Goal: Task Accomplishment & Management: Manage account settings

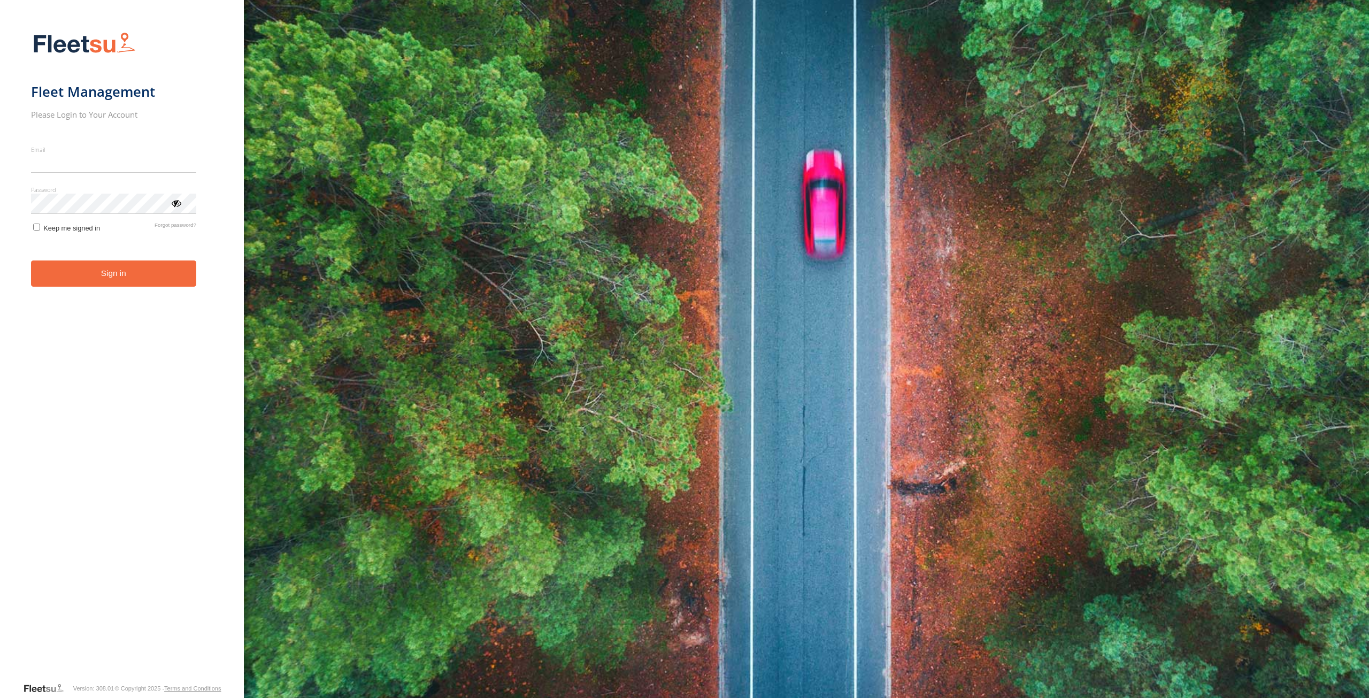
type input "**********"
click at [109, 287] on button "Sign in" at bounding box center [113, 273] width 165 height 26
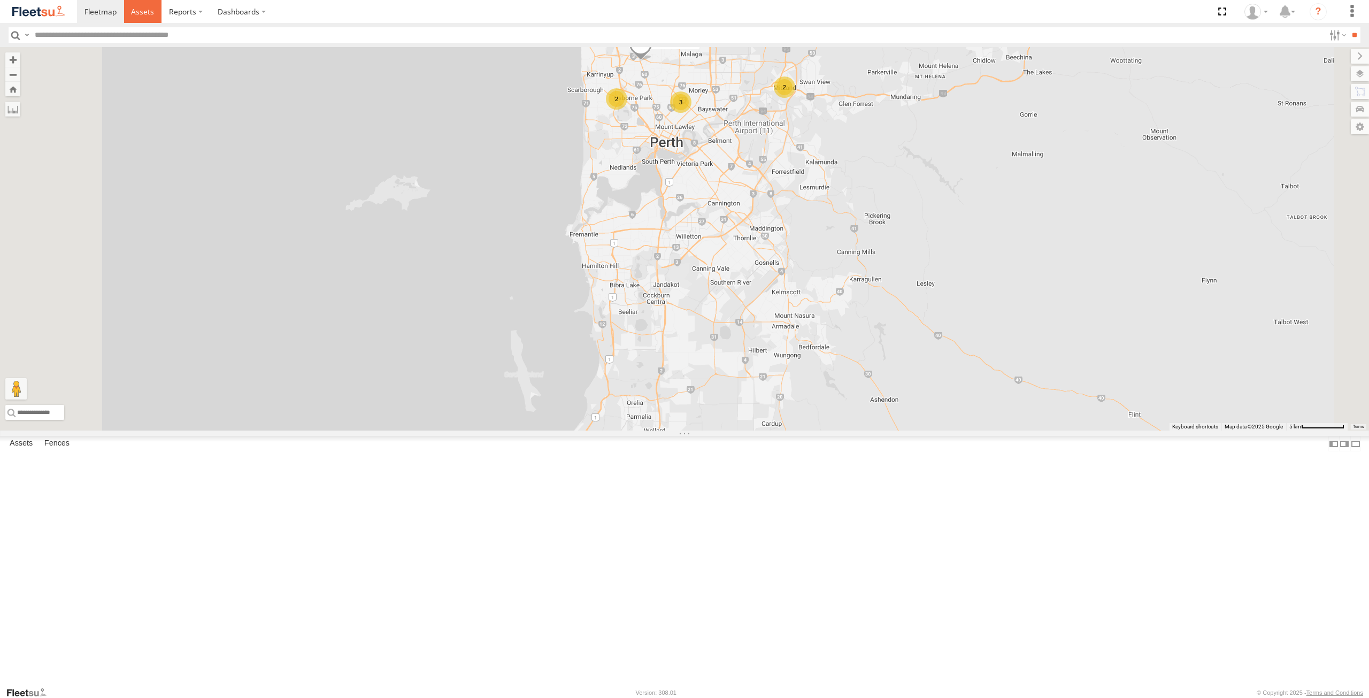
click at [141, 17] on span at bounding box center [142, 11] width 23 height 10
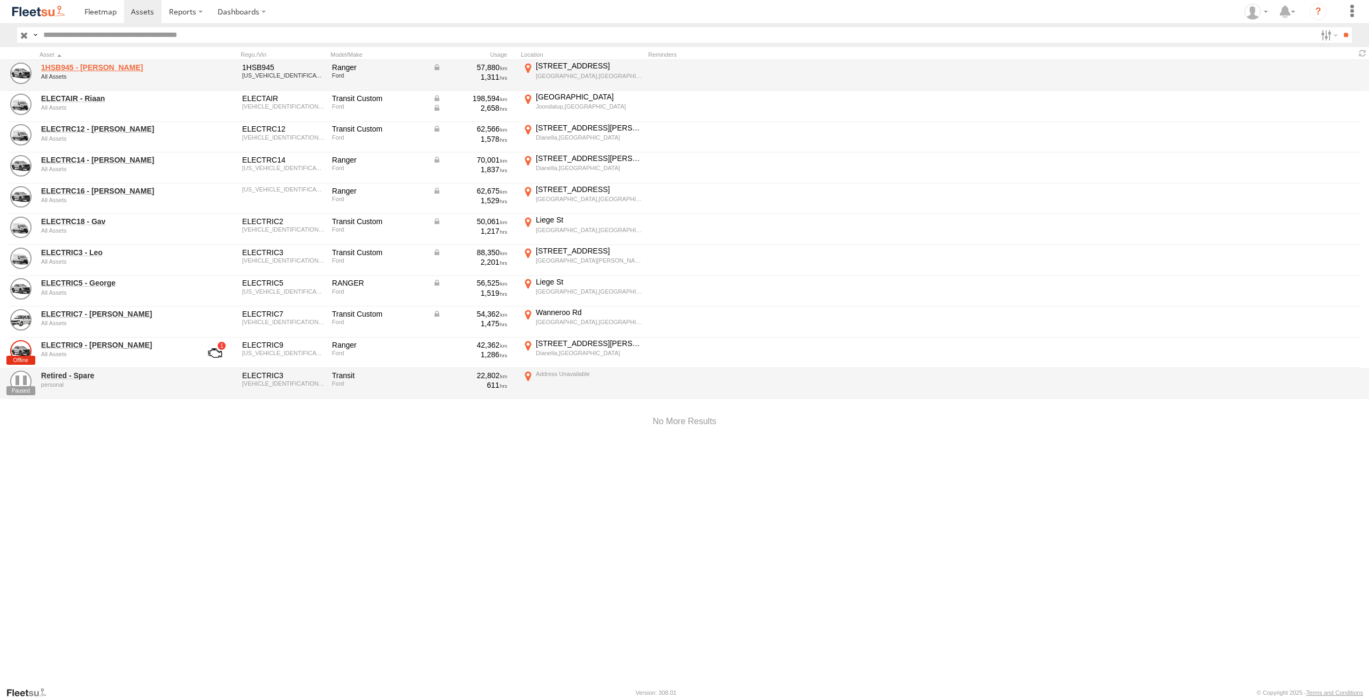
click at [80, 67] on link "1HSB945 - [PERSON_NAME]" at bounding box center [114, 68] width 146 height 10
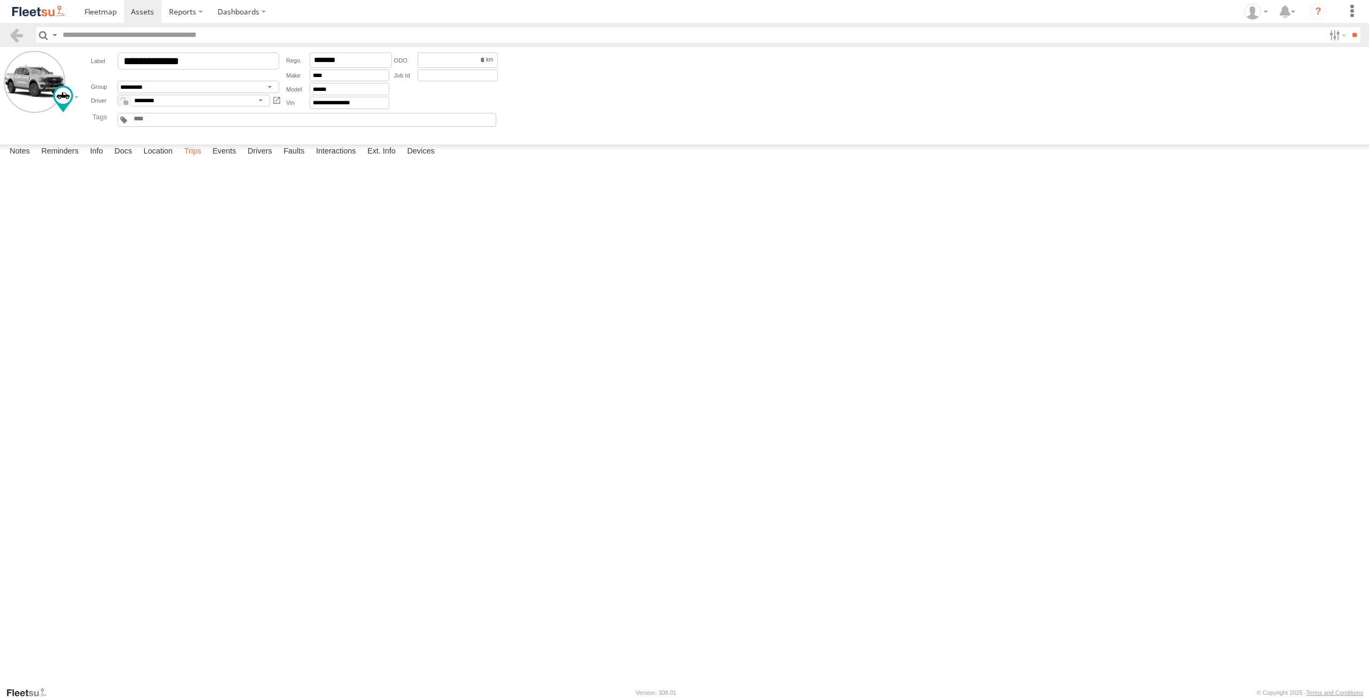
click at [191, 159] on label "Trips" at bounding box center [193, 151] width 28 height 15
click at [139, 12] on span at bounding box center [142, 11] width 23 height 10
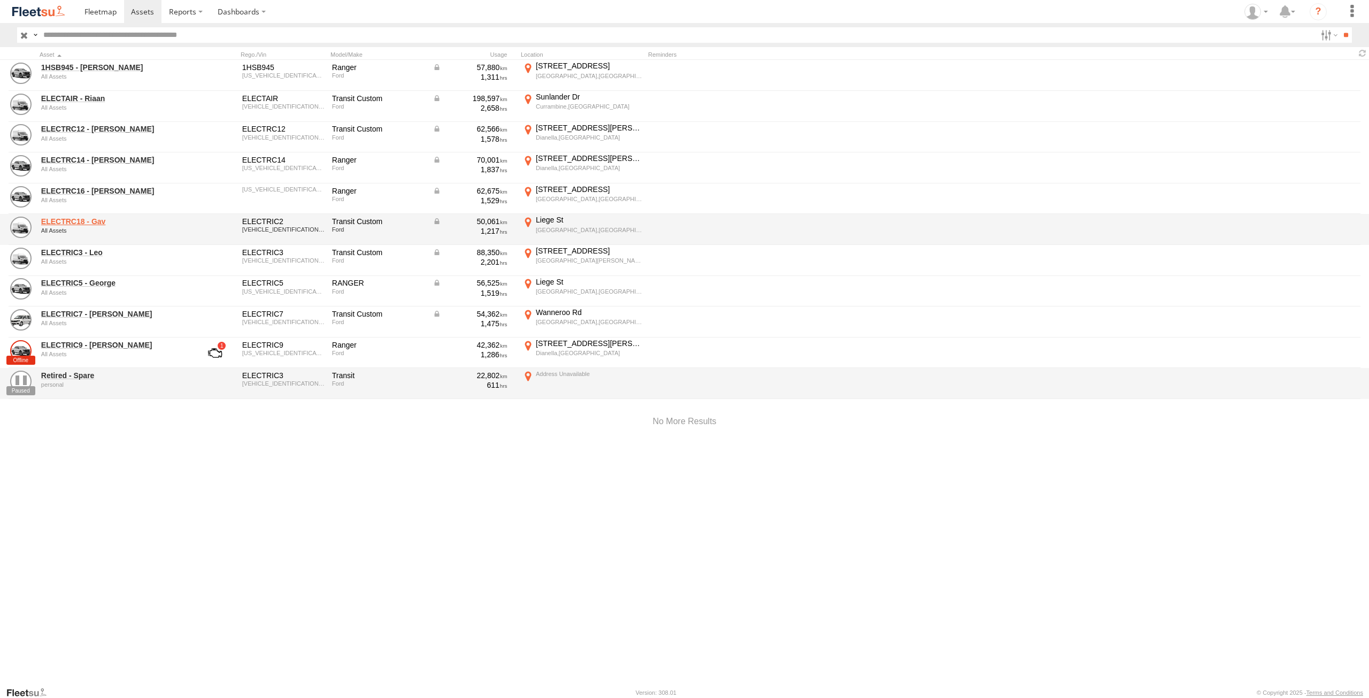
click at [98, 222] on link "ELECTRC18 - Gav" at bounding box center [114, 222] width 146 height 10
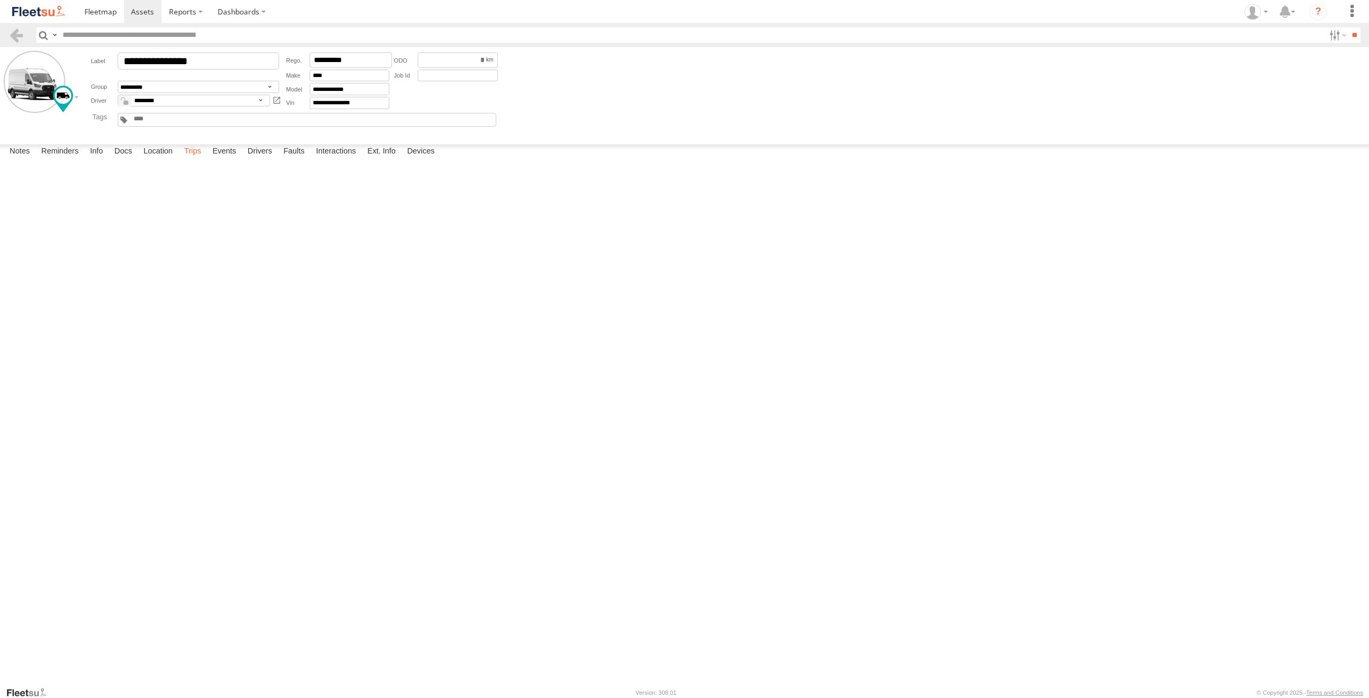
click at [197, 159] on label "Trips" at bounding box center [193, 151] width 28 height 15
click at [142, 10] on span at bounding box center [142, 11] width 23 height 10
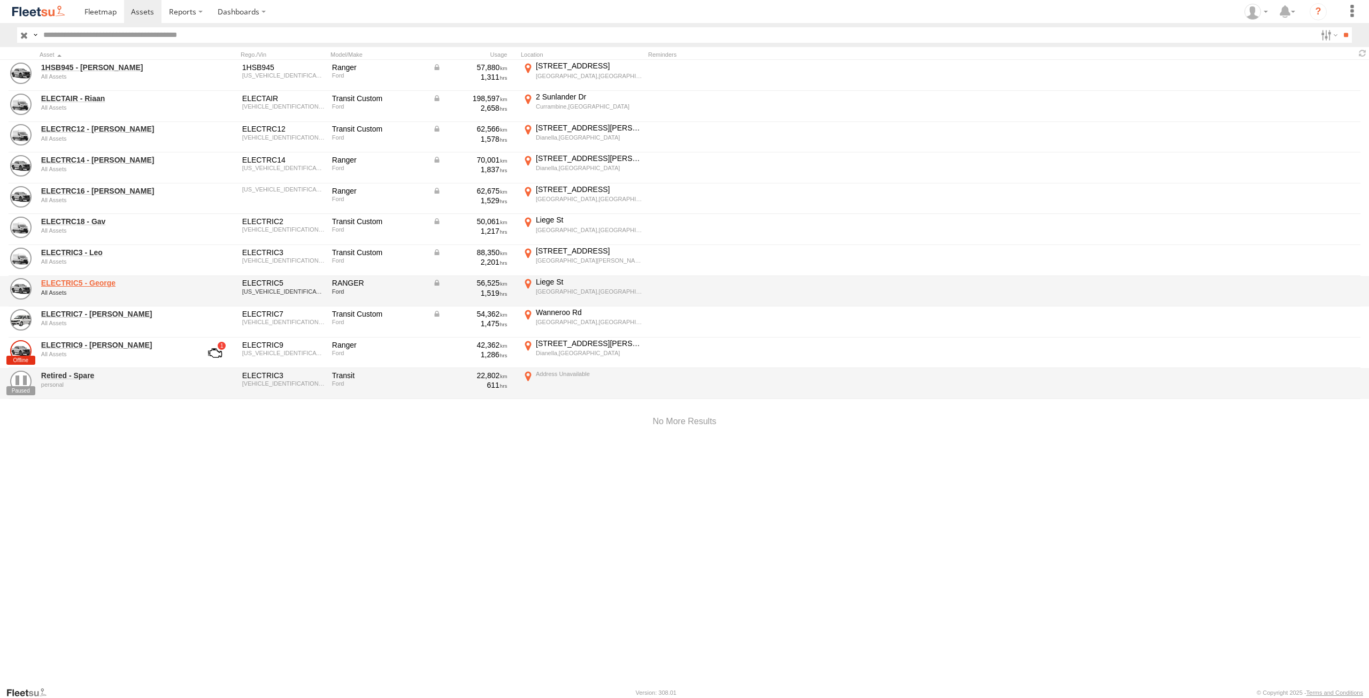
click at [90, 281] on link "ELECTRIC5 - George" at bounding box center [114, 283] width 146 height 10
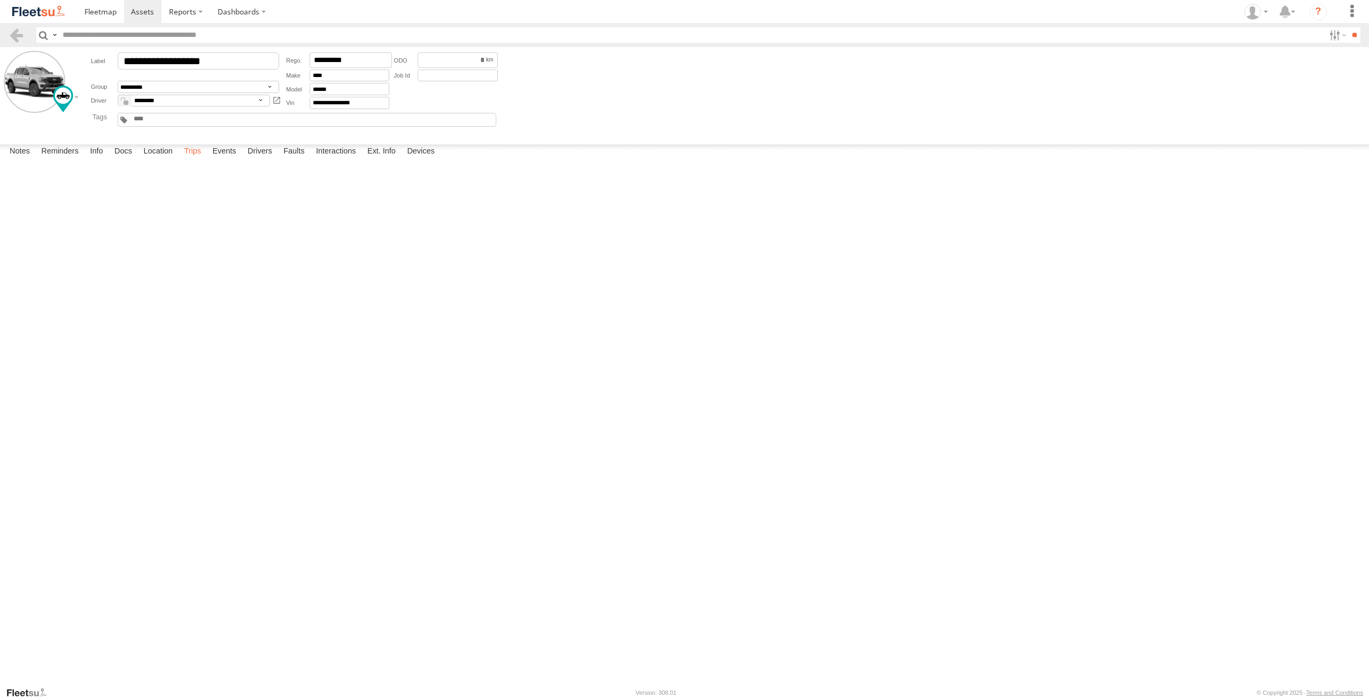
click at [204, 159] on label "Trips" at bounding box center [193, 151] width 28 height 15
click at [223, 159] on label "Events" at bounding box center [224, 151] width 34 height 15
click at [148, 13] on span at bounding box center [142, 11] width 23 height 10
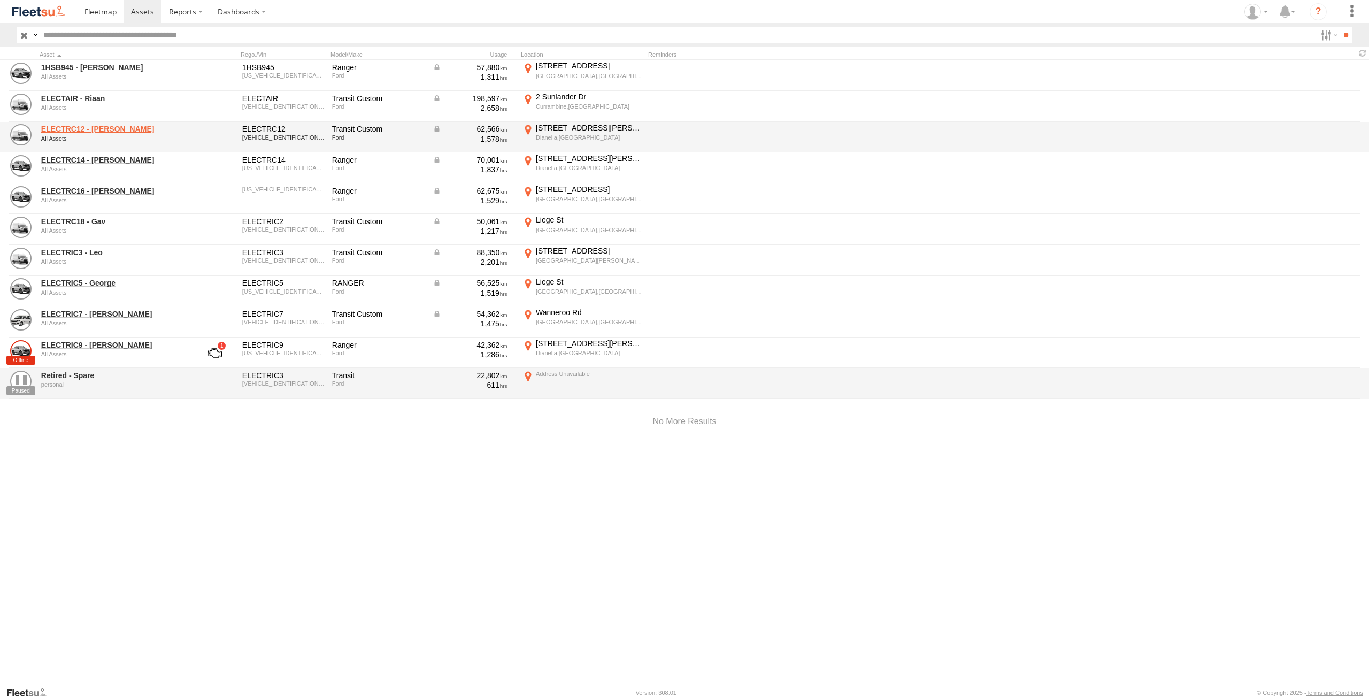
click at [98, 128] on link "ELECTRC12 - Harry" at bounding box center [114, 129] width 146 height 10
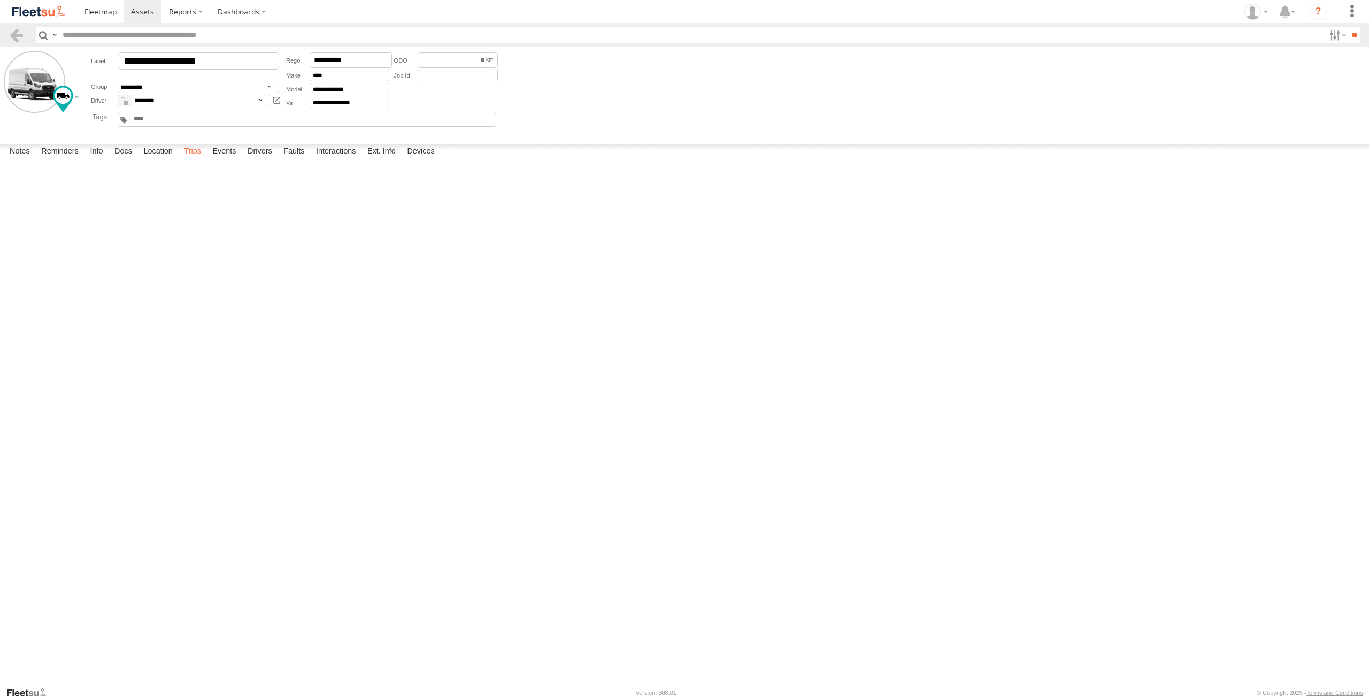
click at [197, 159] on label "Trips" at bounding box center [193, 151] width 28 height 15
click at [0, 0] on div "Clarkson,WA" at bounding box center [0, 0] width 0 height 0
click at [0, 0] on img "Open this area in Google Maps (opens a new window)" at bounding box center [0, 0] width 0 height 0
click at [0, 0] on label "×" at bounding box center [0, 0] width 0 height 0
click at [0, 0] on div "21 Boston Qys" at bounding box center [0, 0] width 0 height 0
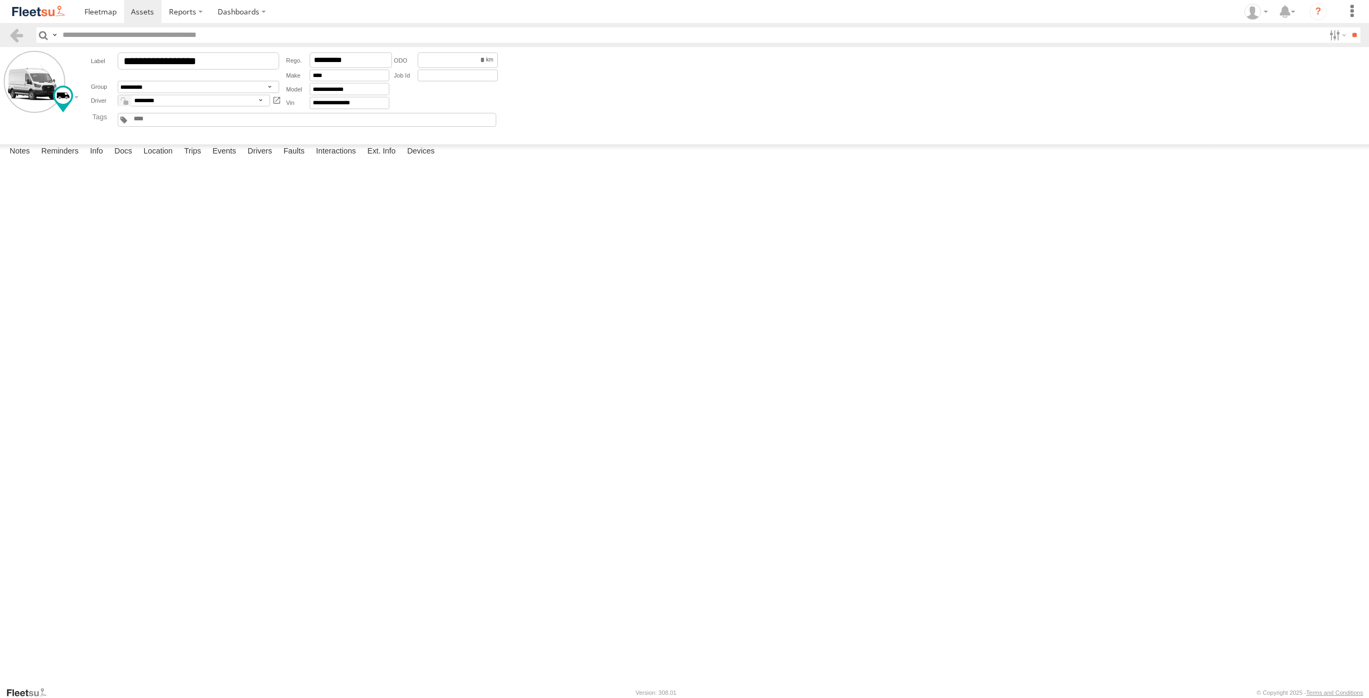
click at [0, 0] on div "Location Details" at bounding box center [0, 0] width 0 height 0
click at [0, 0] on label "×" at bounding box center [0, 0] width 0 height 0
click at [140, 10] on span at bounding box center [142, 11] width 23 height 10
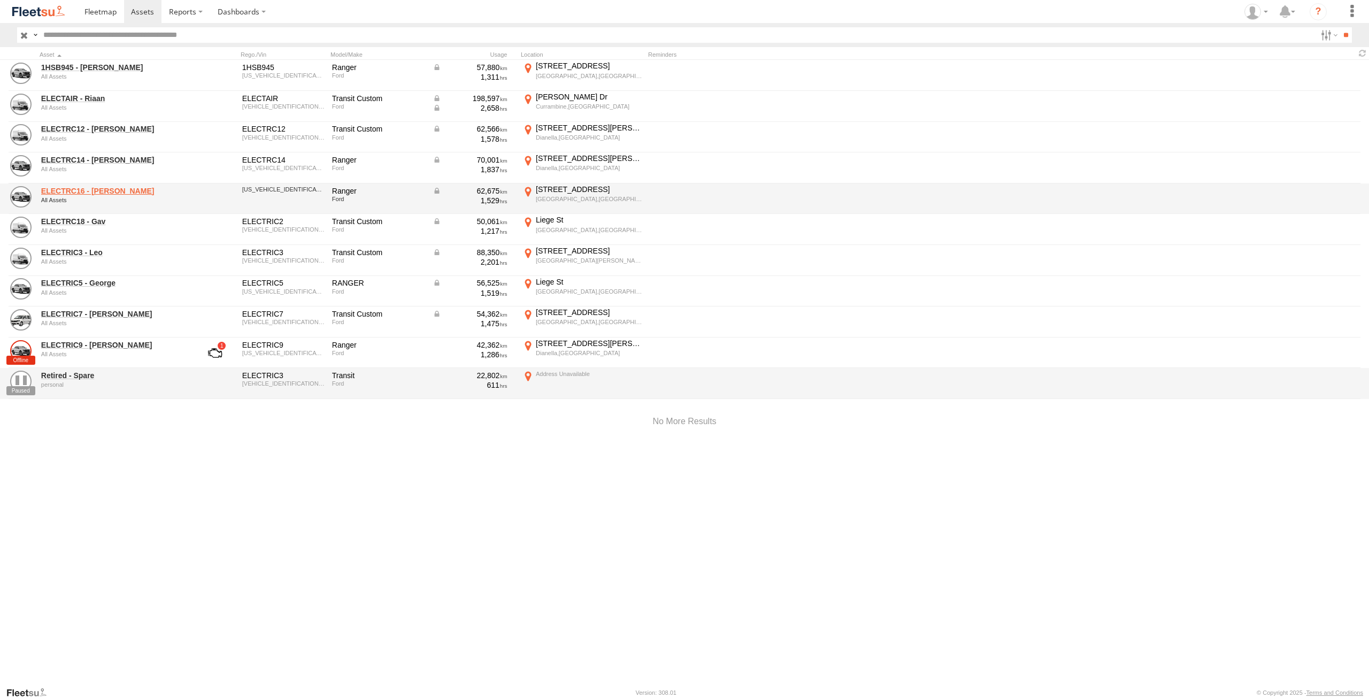
click at [117, 189] on link "ELECTRC16 - [PERSON_NAME]" at bounding box center [114, 191] width 146 height 10
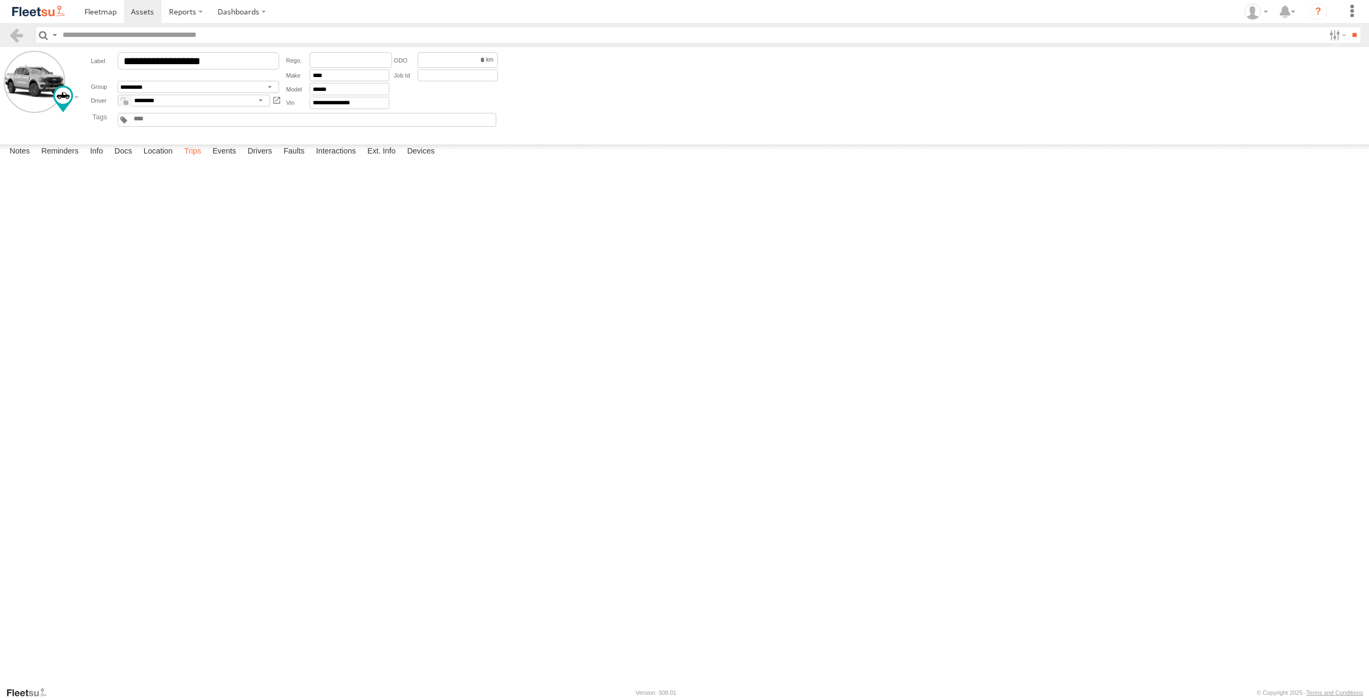
click at [200, 159] on label "Trips" at bounding box center [193, 151] width 28 height 15
click at [155, 6] on link at bounding box center [143, 11] width 38 height 23
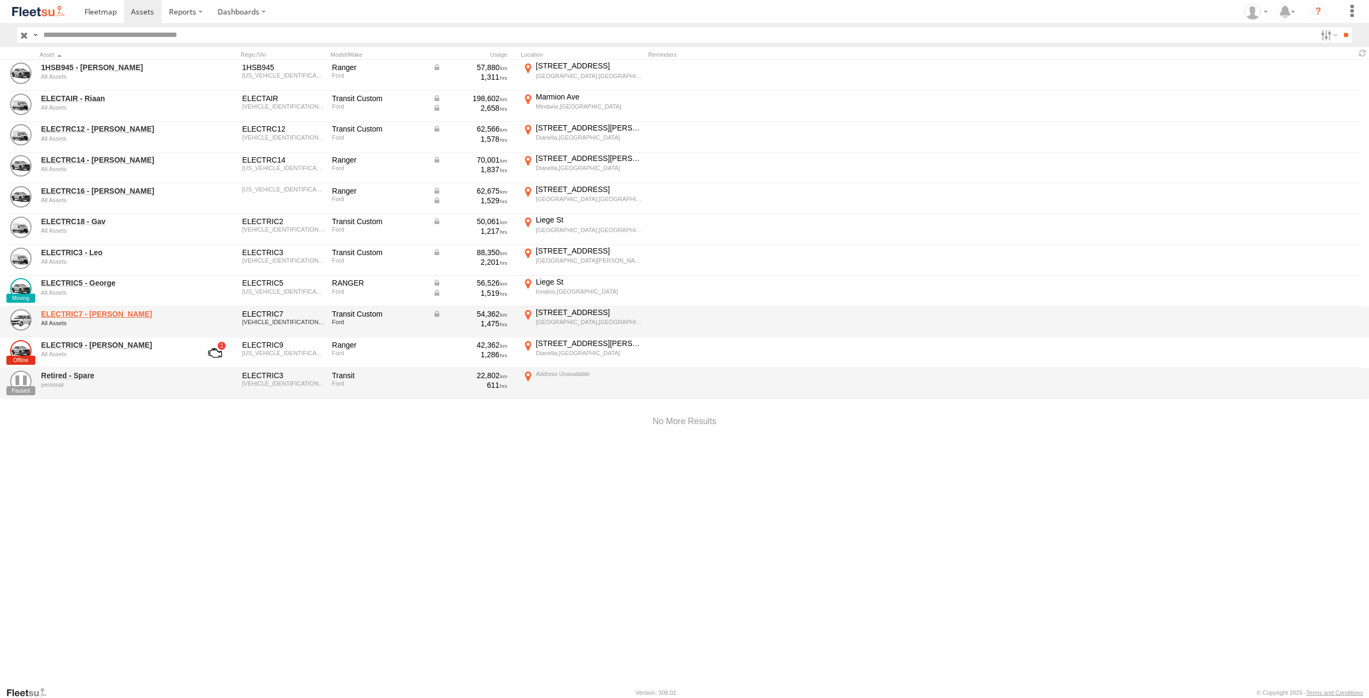
click at [88, 314] on link "ELECTRIC7 - John" at bounding box center [114, 314] width 146 height 10
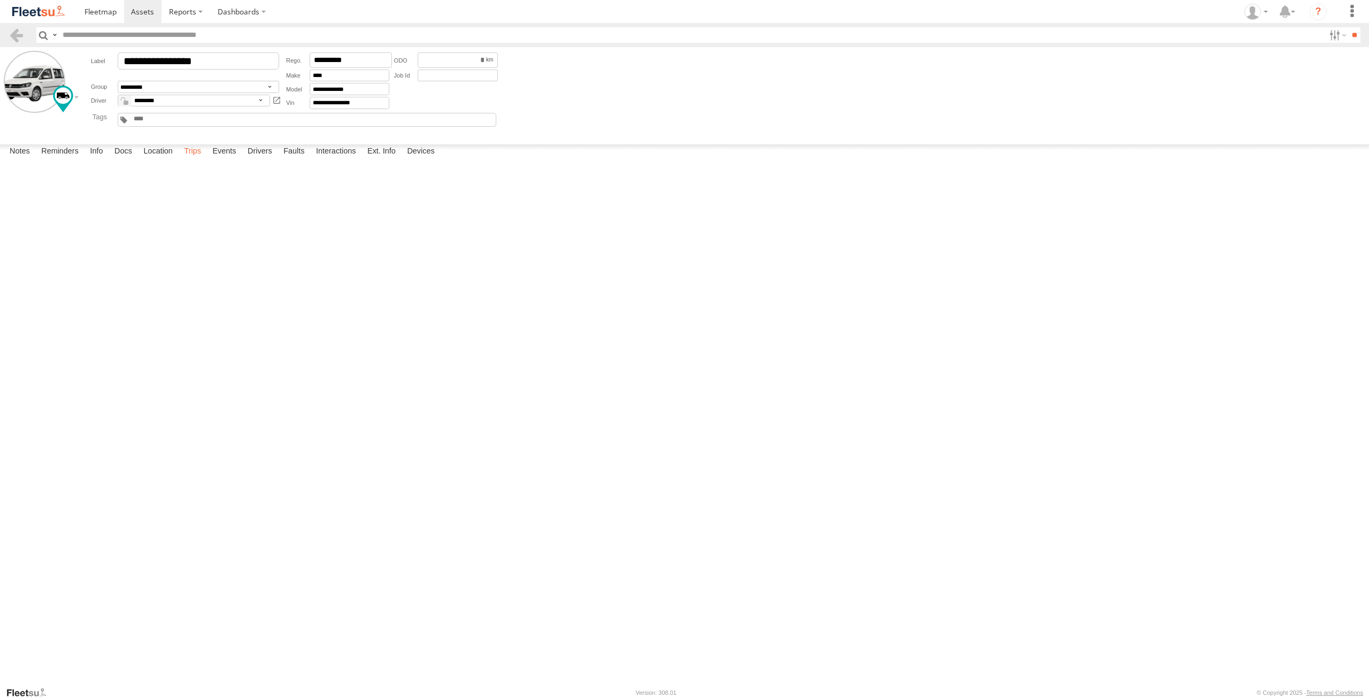
click at [199, 159] on label "Trips" at bounding box center [193, 151] width 28 height 15
click at [0, 0] on div "Cockram St" at bounding box center [0, 0] width 0 height 0
drag, startPoint x: 848, startPoint y: 317, endPoint x: 751, endPoint y: 412, distance: 136.1
click at [0, 0] on div at bounding box center [0, 0] width 0 height 0
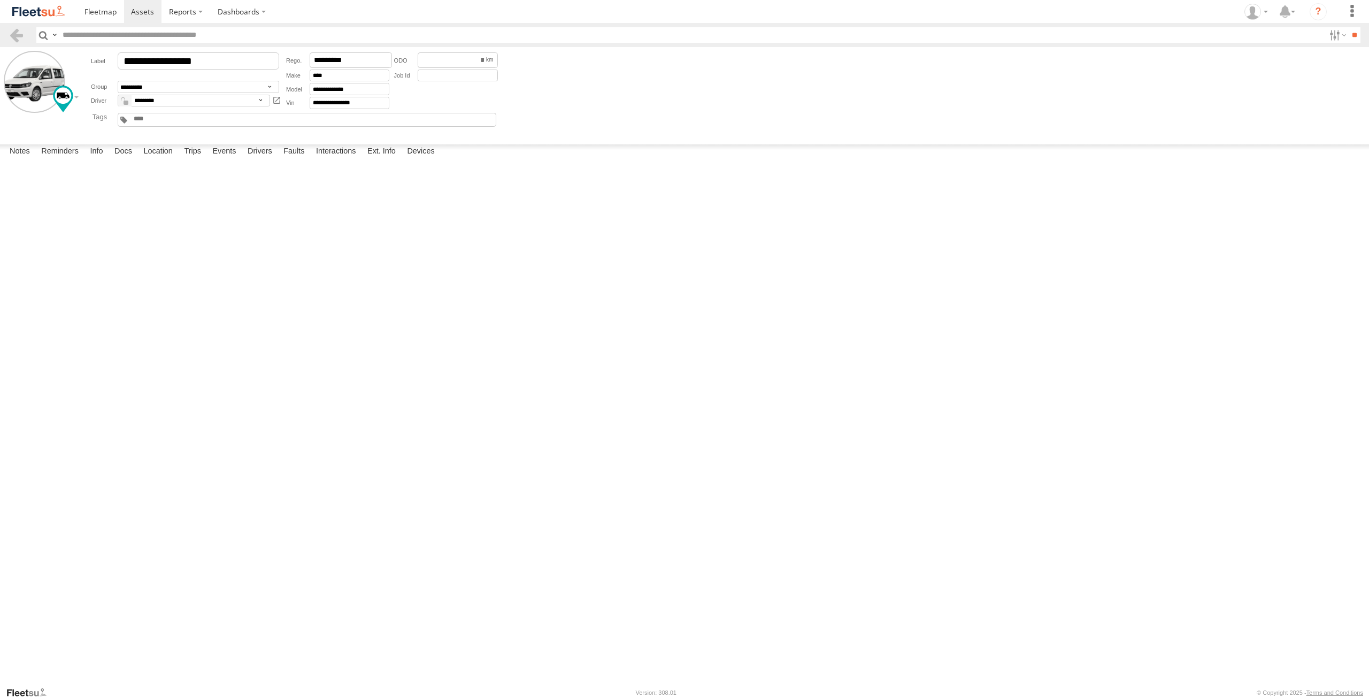
click at [0, 0] on img "Open this area in Google Maps (opens a new window)" at bounding box center [0, 0] width 0 height 0
click at [0, 0] on label "×" at bounding box center [0, 0] width 0 height 0
click at [144, 11] on span at bounding box center [142, 11] width 23 height 10
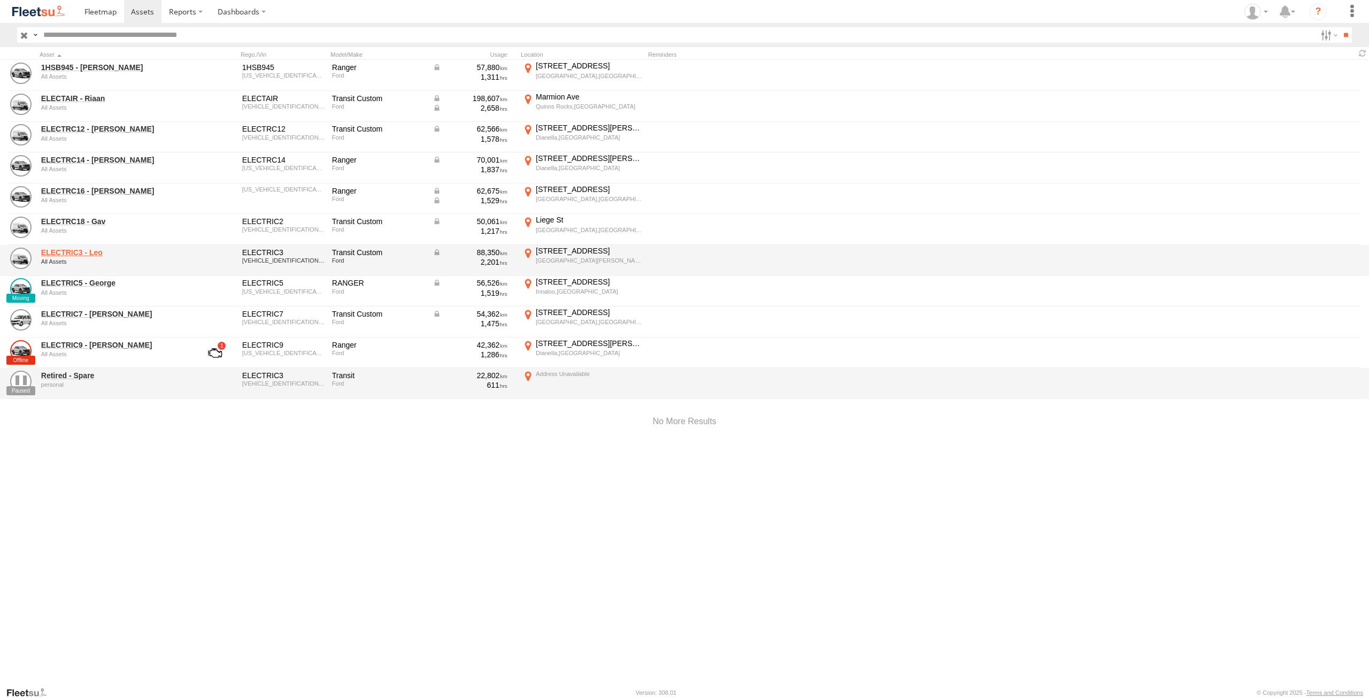
click at [92, 253] on link "ELECTRIC3 - Leo" at bounding box center [114, 253] width 146 height 10
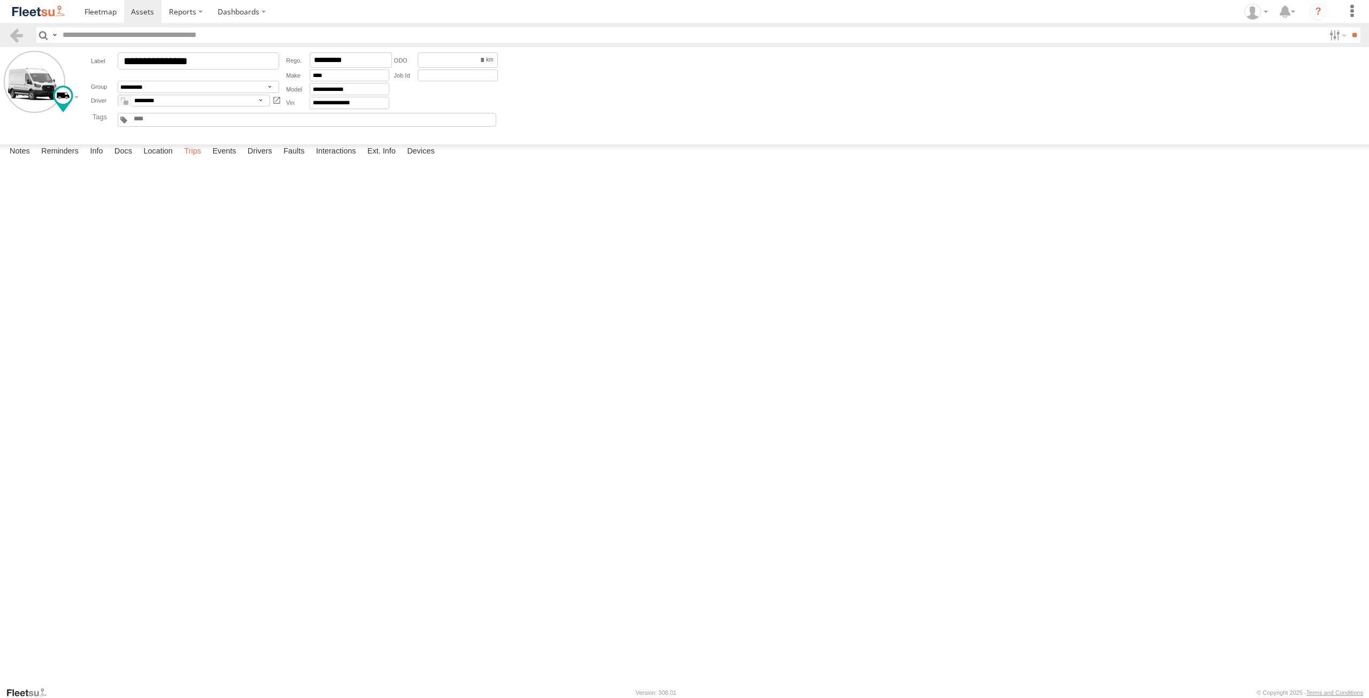
click at [197, 159] on label "Trips" at bounding box center [193, 151] width 28 height 15
